Goal: Information Seeking & Learning: Learn about a topic

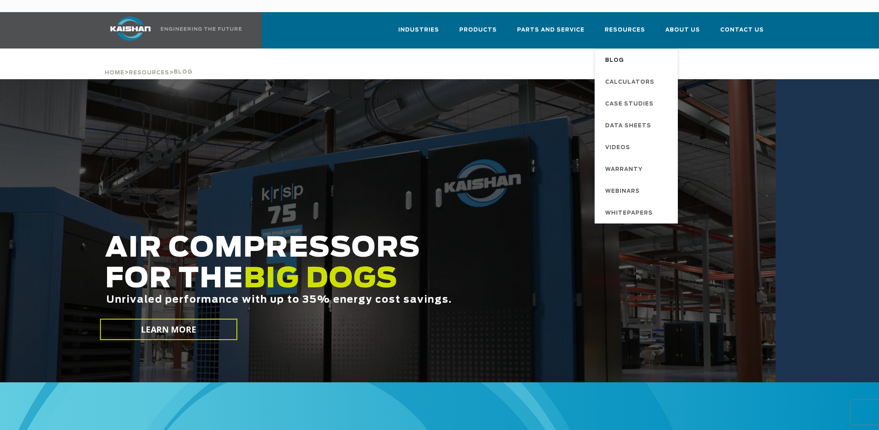
click at [621, 55] on span "Blog" at bounding box center [614, 61] width 19 height 14
